Goal: Check status: Check status

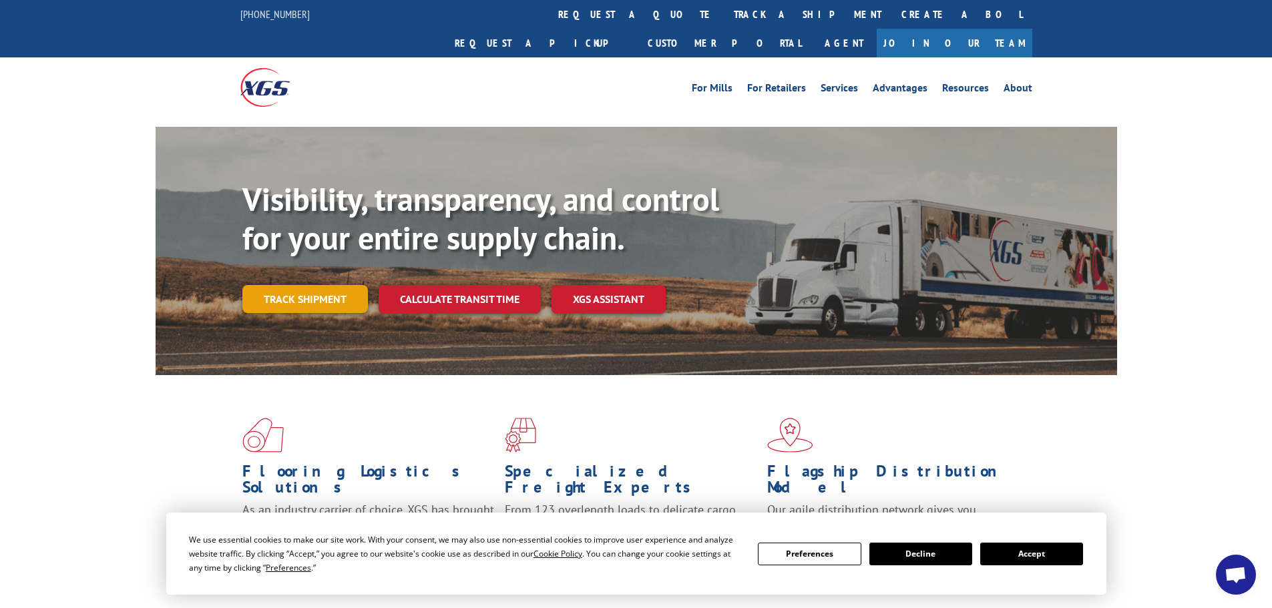
click at [304, 285] on link "Track shipment" at bounding box center [304, 299] width 125 height 28
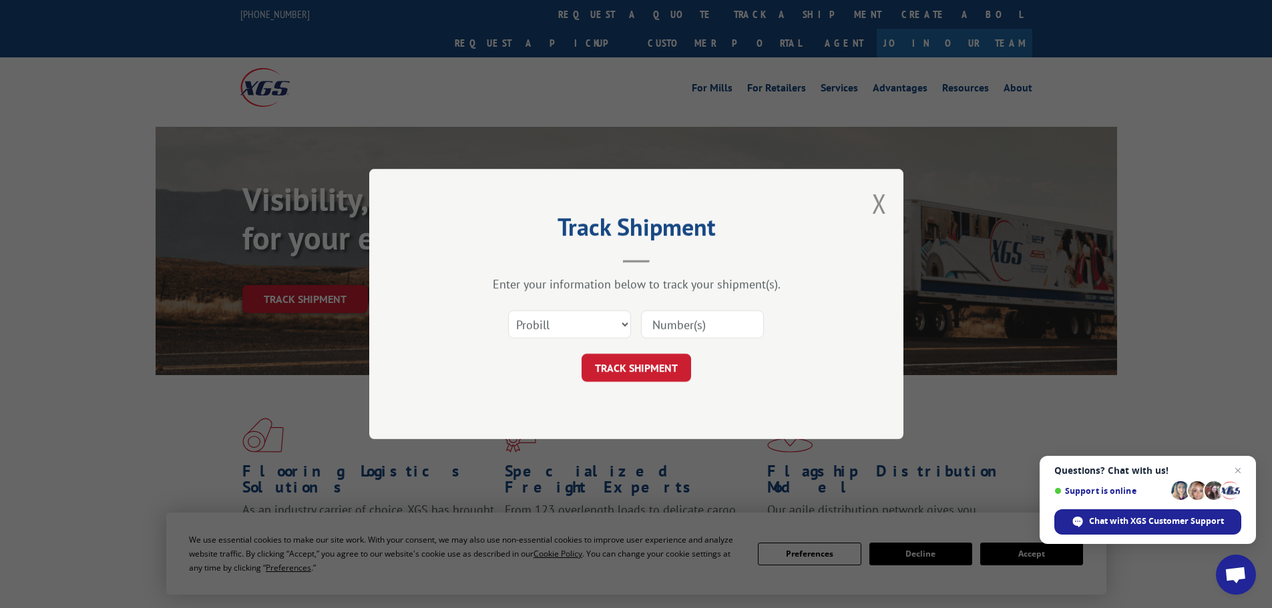
click at [704, 324] on input at bounding box center [702, 324] width 123 height 28
drag, startPoint x: 704, startPoint y: 324, endPoint x: 622, endPoint y: 326, distance: 82.1
click at [622, 326] on select "Select category... Probill BOL PO" at bounding box center [569, 324] width 123 height 28
select select "bol"
click at [508, 310] on select "Select category... Probill BOL PO" at bounding box center [569, 324] width 123 height 28
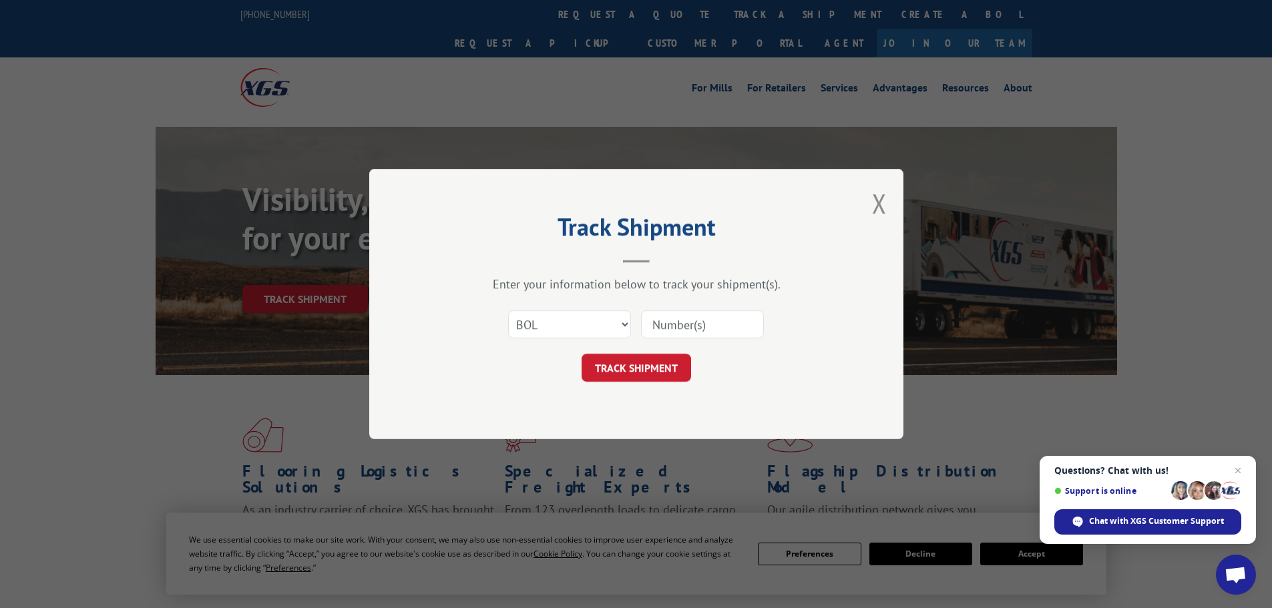
click at [673, 324] on input at bounding box center [702, 324] width 123 height 28
paste input "448031"
type input "448031"
click at [638, 366] on button "TRACK SHIPMENT" at bounding box center [635, 368] width 109 height 28
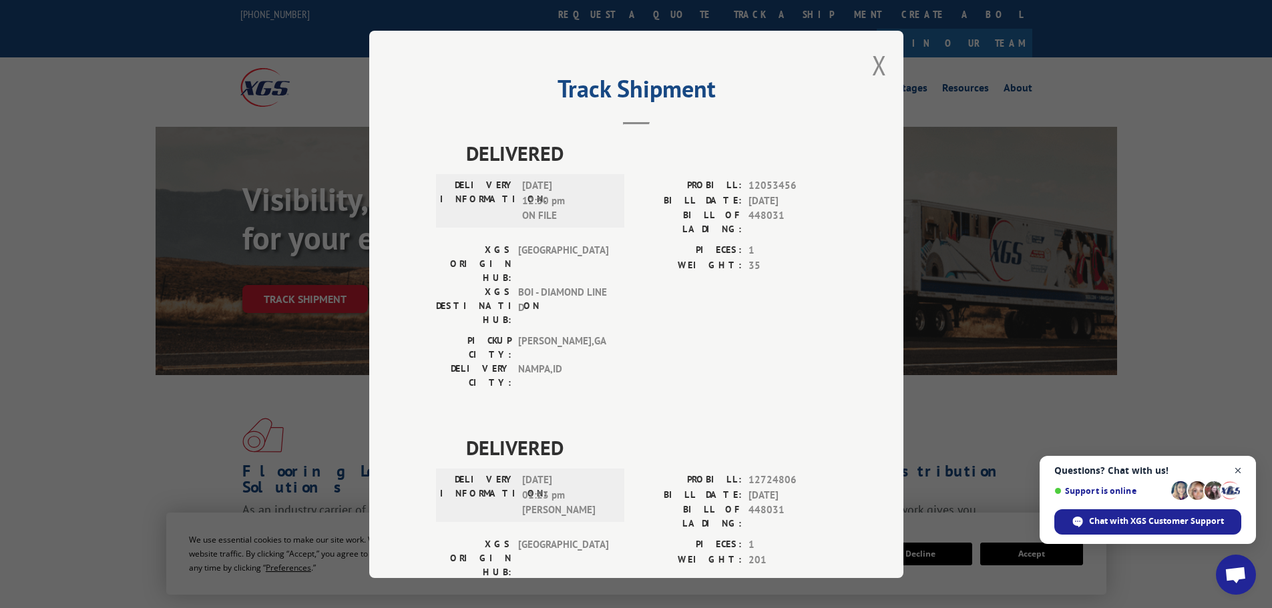
click at [1235, 470] on span "Open chat" at bounding box center [1237, 471] width 17 height 17
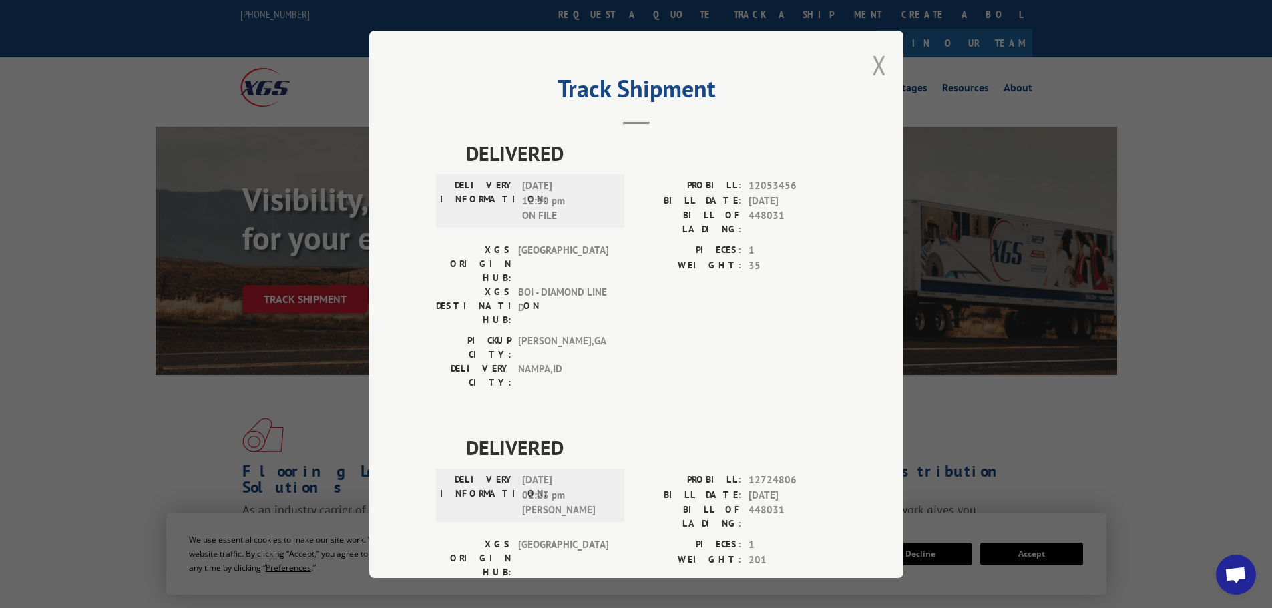
click at [874, 67] on button "Close modal" at bounding box center [879, 64] width 15 height 35
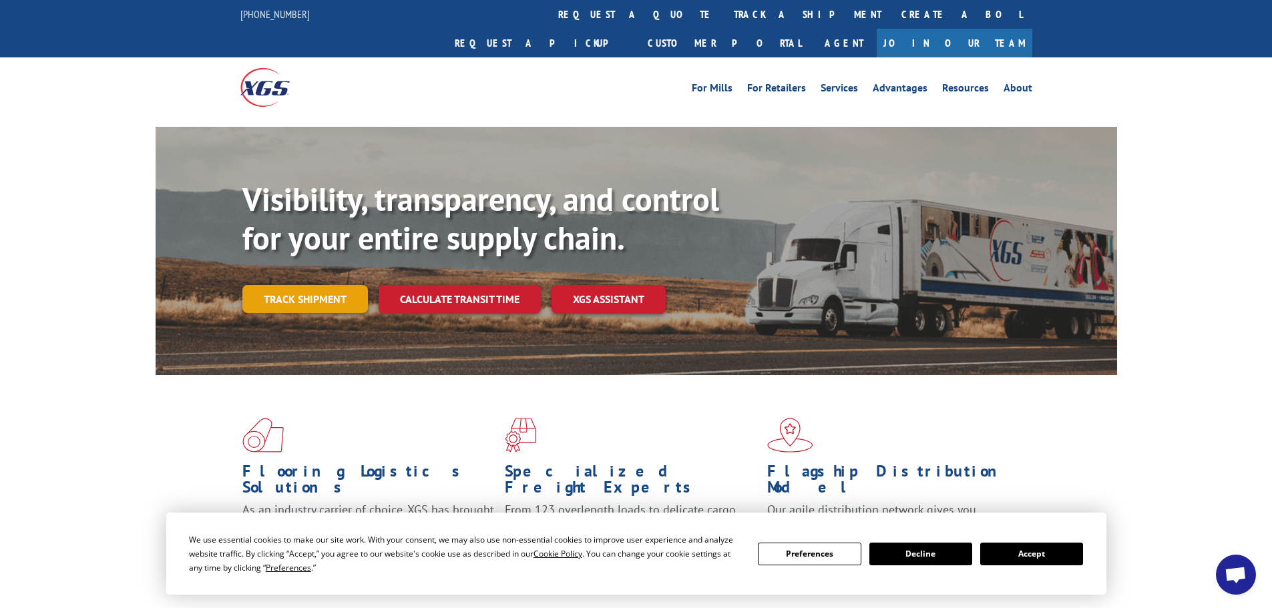
click at [304, 285] on link "Track shipment" at bounding box center [304, 299] width 125 height 28
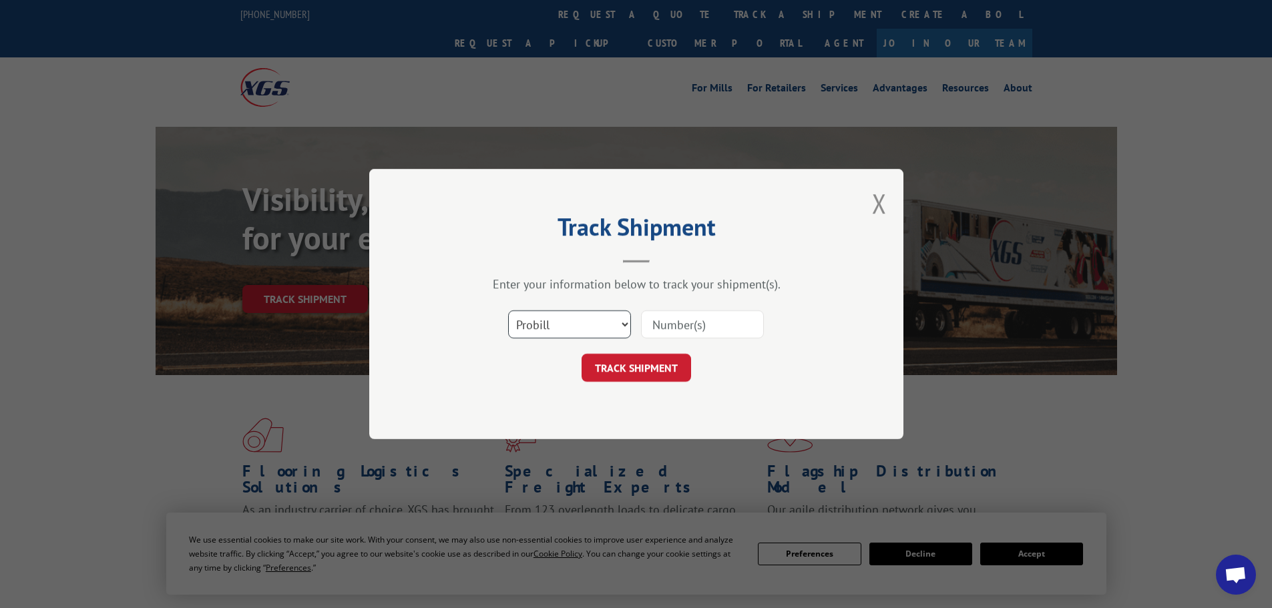
click at [547, 322] on select "Select category... Probill BOL PO" at bounding box center [569, 324] width 123 height 28
click at [667, 323] on input at bounding box center [702, 324] width 123 height 28
paste input "017958250903"
type input "017958250903"
click at [651, 363] on button "TRACK SHIPMENT" at bounding box center [635, 368] width 109 height 28
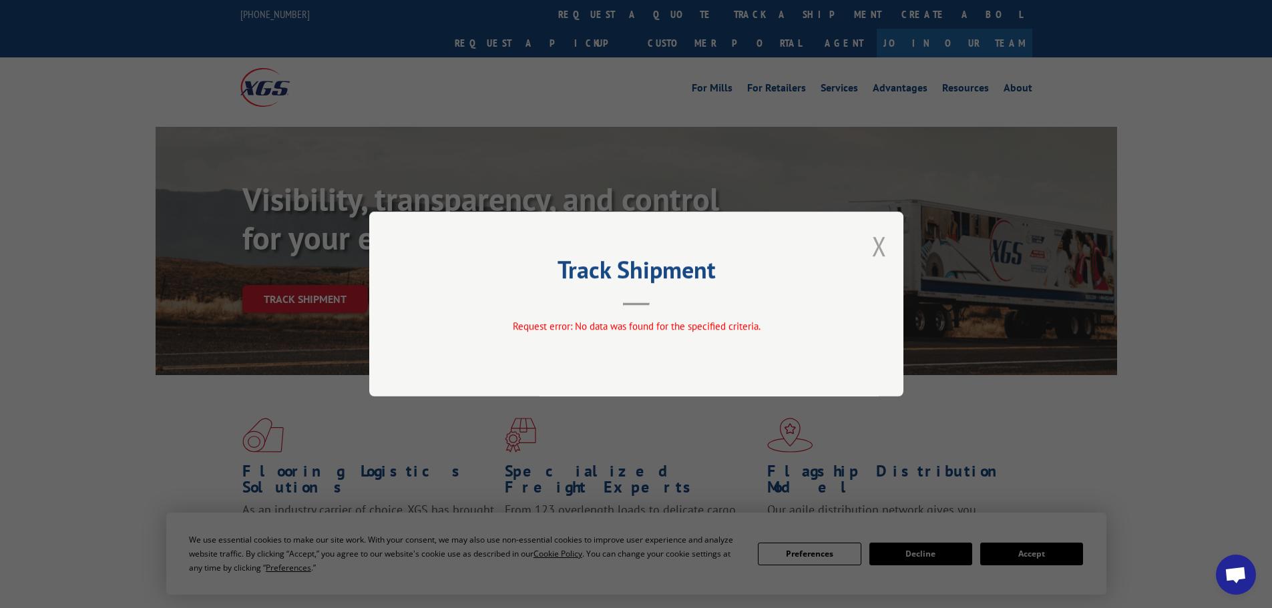
click at [882, 249] on button "Close modal" at bounding box center [879, 245] width 15 height 35
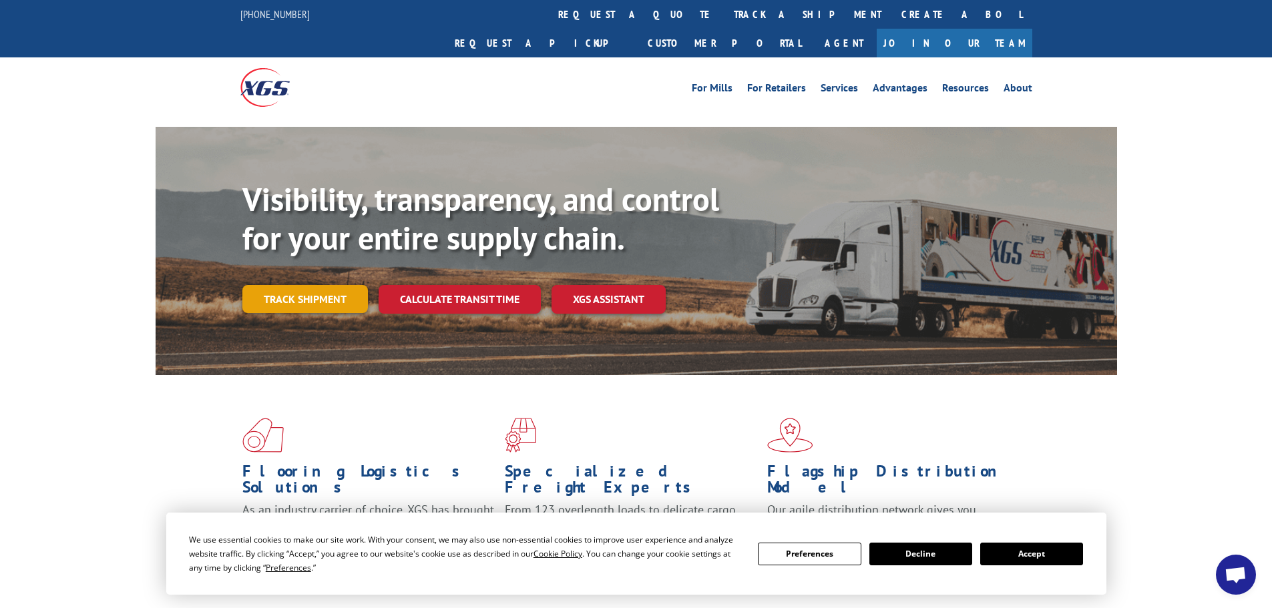
click at [315, 285] on link "Track shipment" at bounding box center [304, 299] width 125 height 28
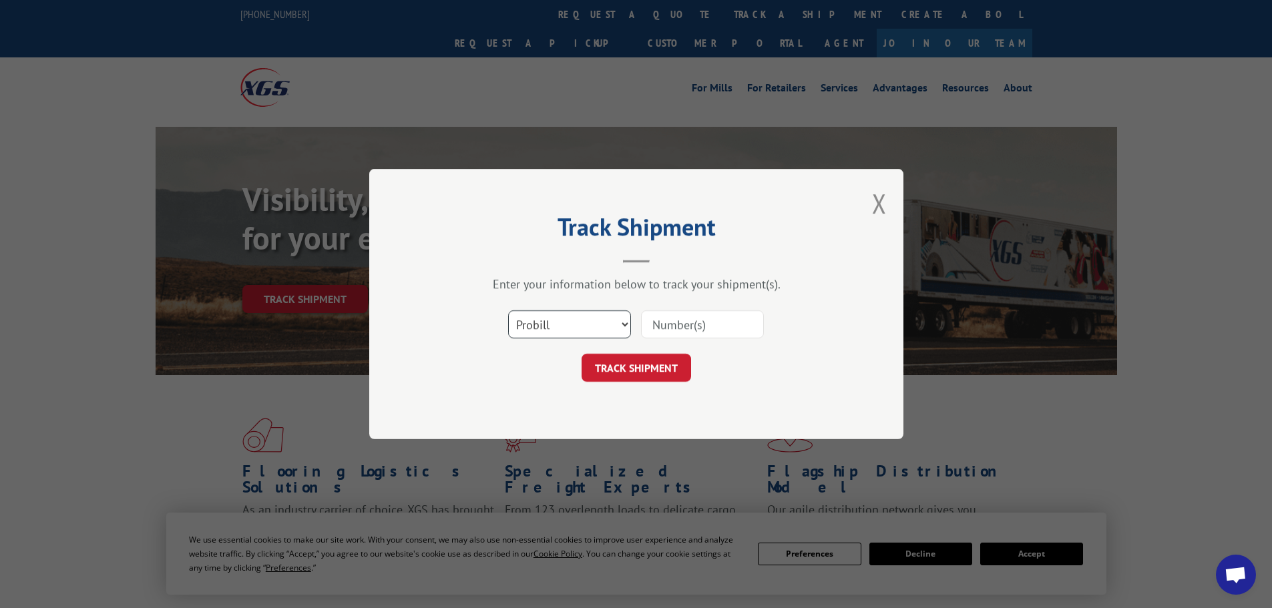
click at [623, 322] on select "Select category... Probill BOL PO" at bounding box center [569, 324] width 123 height 28
select select "bol"
click at [508, 310] on select "Select category... Probill BOL PO" at bounding box center [569, 324] width 123 height 28
click at [677, 322] on input at bounding box center [702, 324] width 123 height 28
paste input "448031"
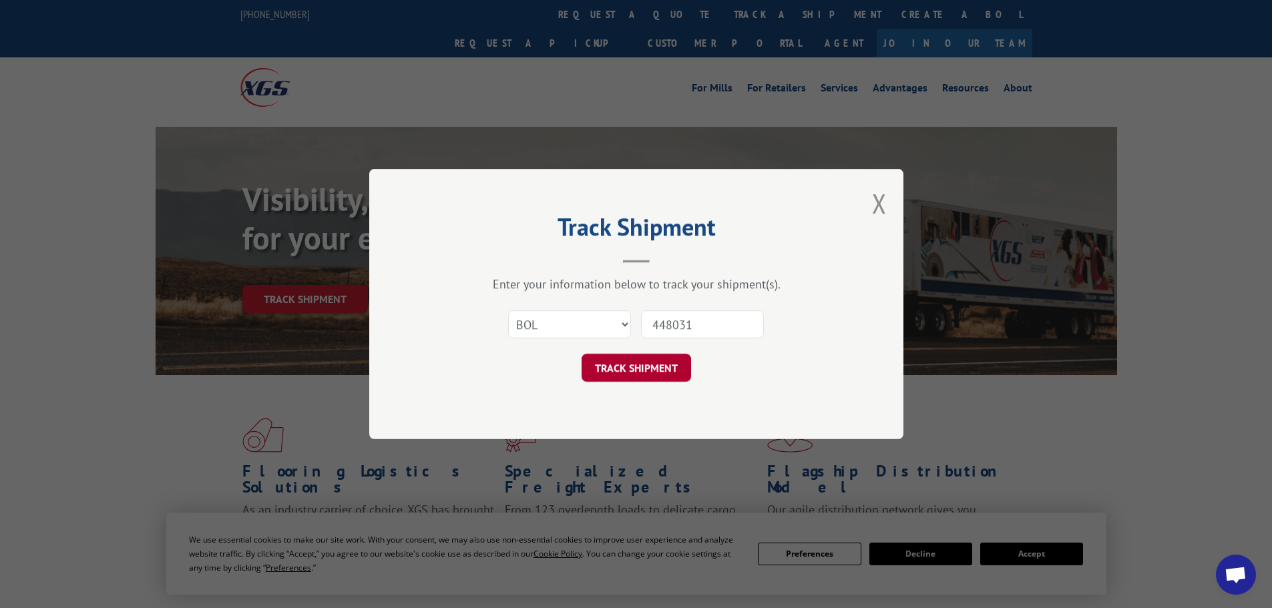
type input "448031"
click at [623, 365] on button "TRACK SHIPMENT" at bounding box center [635, 368] width 109 height 28
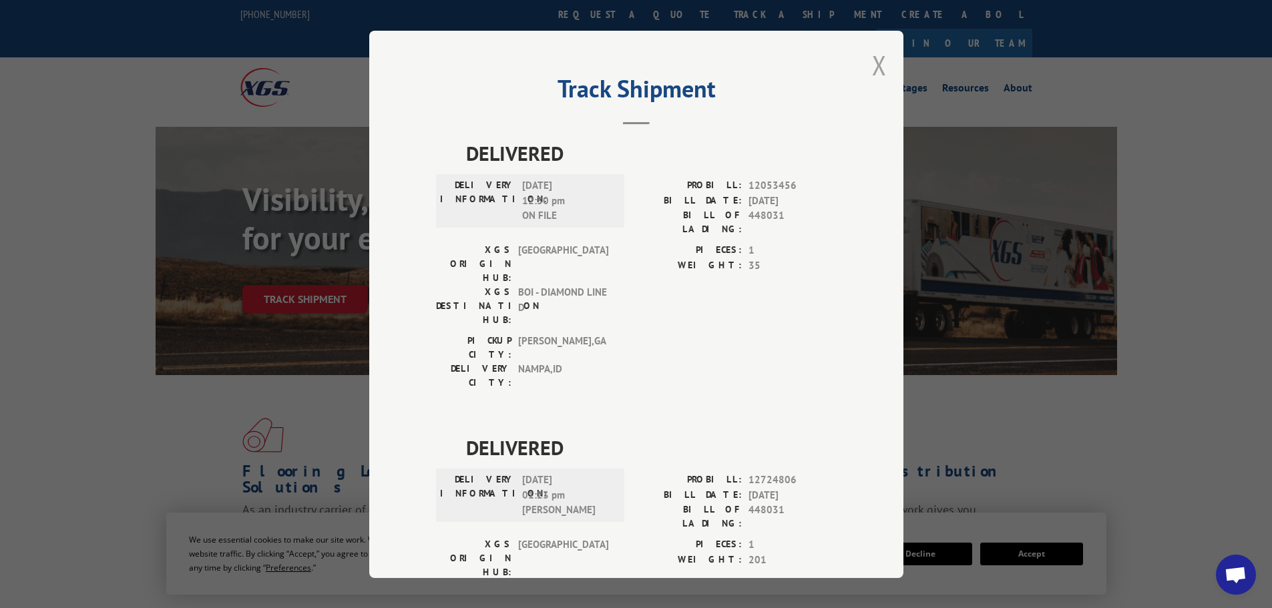
click at [872, 63] on button "Close modal" at bounding box center [879, 64] width 15 height 35
